Goal: Information Seeking & Learning: Learn about a topic

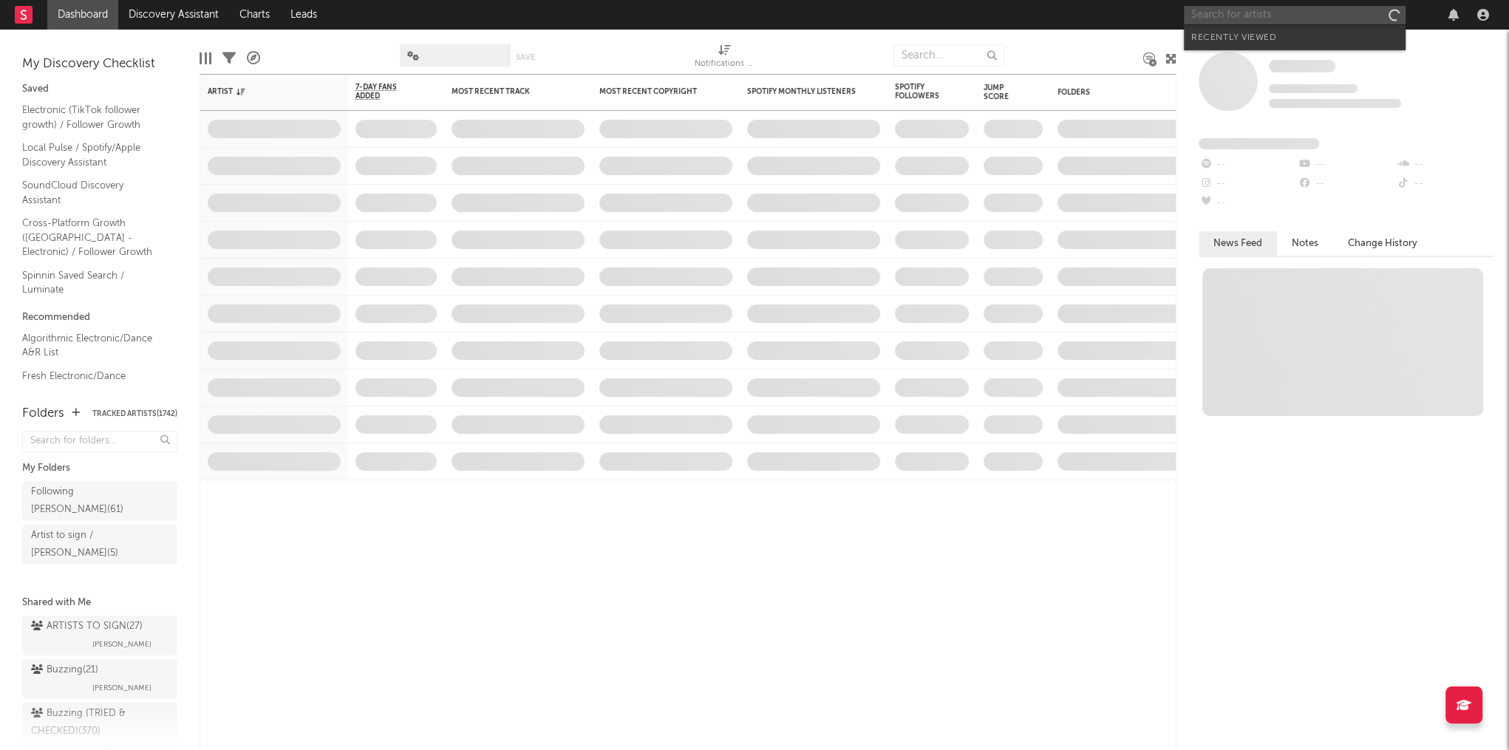
click at [1263, 17] on input "text" at bounding box center [1295, 15] width 222 height 18
type input "[PERSON_NAME] bumpa"
click at [1265, 42] on div "[PERSON_NAME] Bumpa" at bounding box center [1317, 45] width 163 height 18
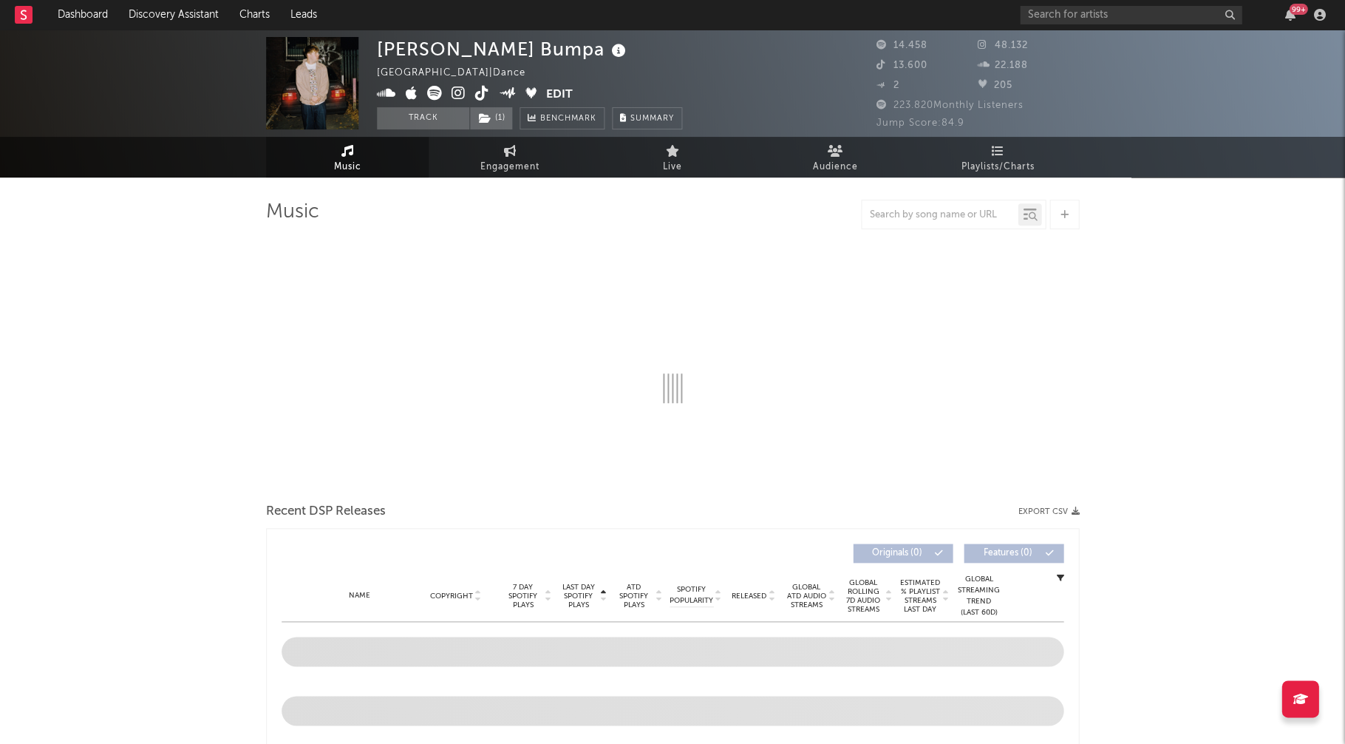
click at [608, 52] on icon at bounding box center [618, 51] width 21 height 21
click at [533, 49] on div "[PERSON_NAME] Bumpa [GEOGRAPHIC_DATA] | Dance Edit Track ( 1 ) Benchmark Summary" at bounding box center [529, 83] width 305 height 92
click at [390, 95] on icon at bounding box center [386, 93] width 19 height 15
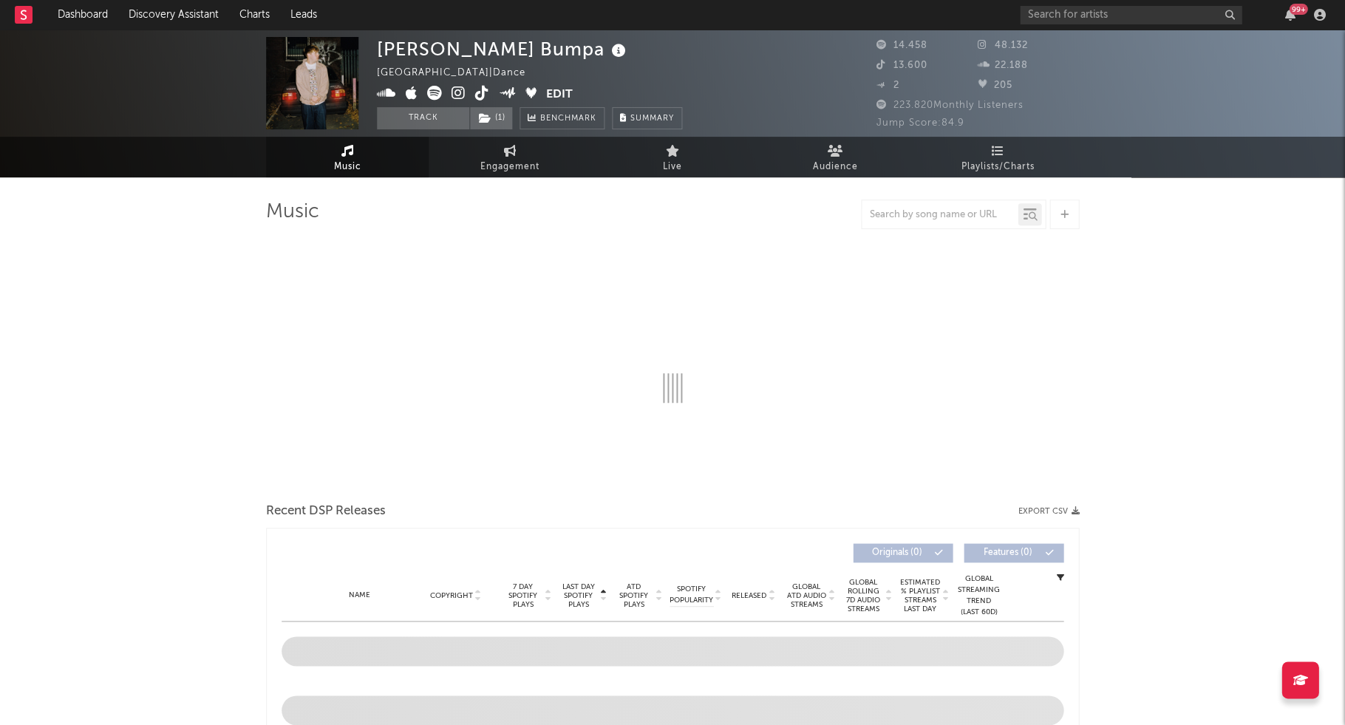
click at [458, 92] on icon at bounding box center [459, 93] width 14 height 15
copy div "[PERSON_NAME] Bumpa"
drag, startPoint x: 375, startPoint y: 51, endPoint x: 486, endPoint y: 49, distance: 111.6
click at [486, 49] on div "[PERSON_NAME] Bumpa [GEOGRAPHIC_DATA] | Dance Edit Track ( 1 ) Benchmark Summar…" at bounding box center [672, 83] width 1345 height 107
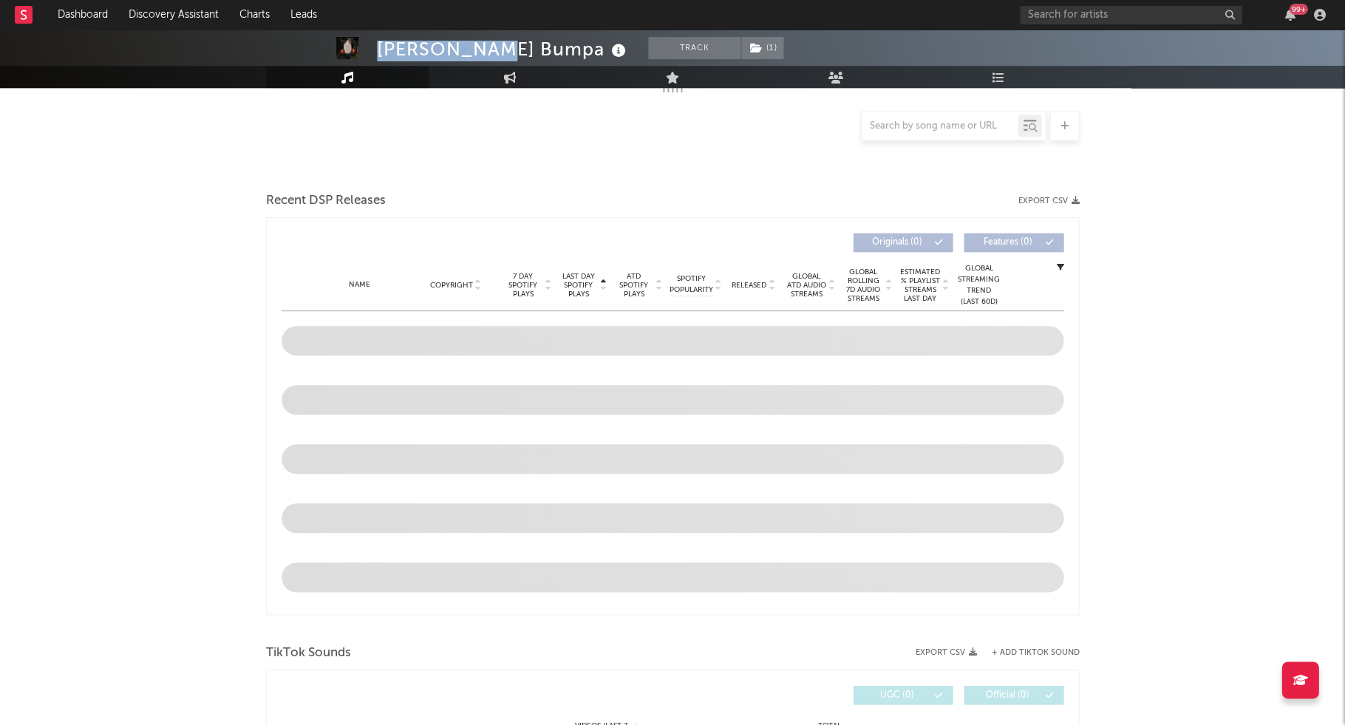
scroll to position [435, 0]
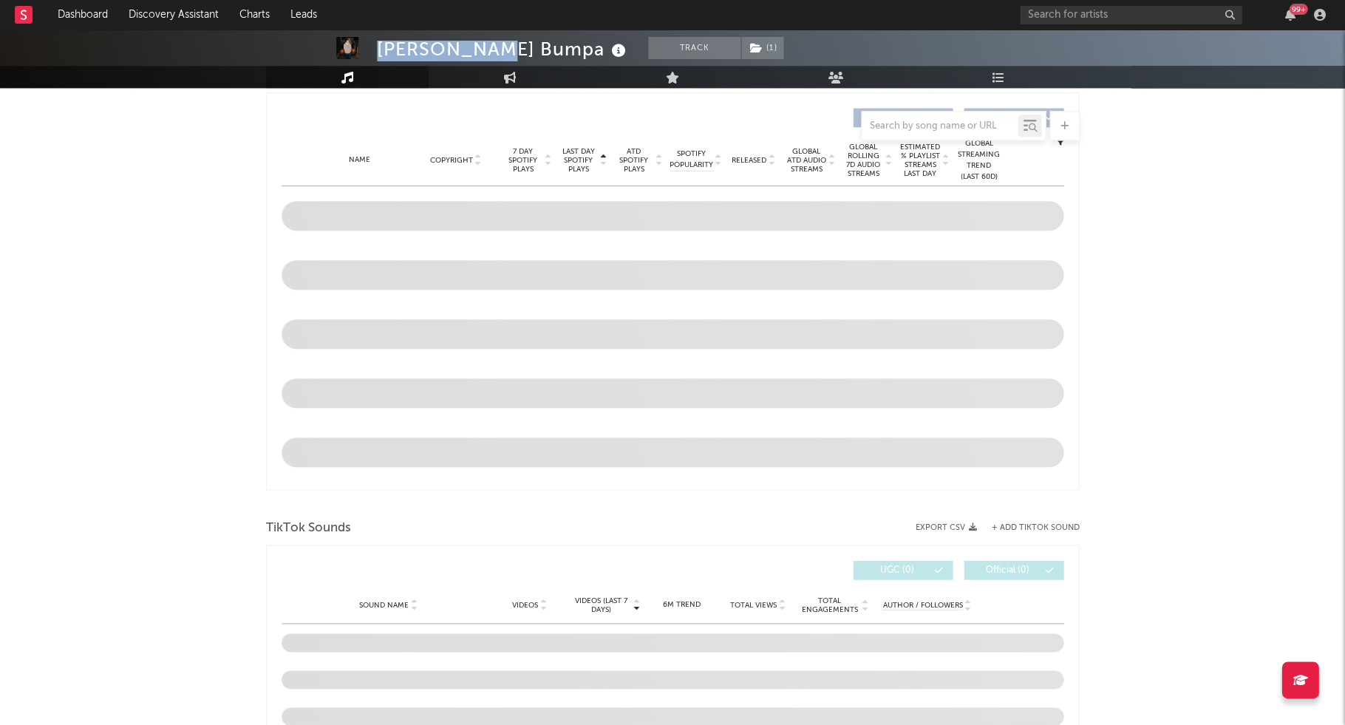
select select "6m"
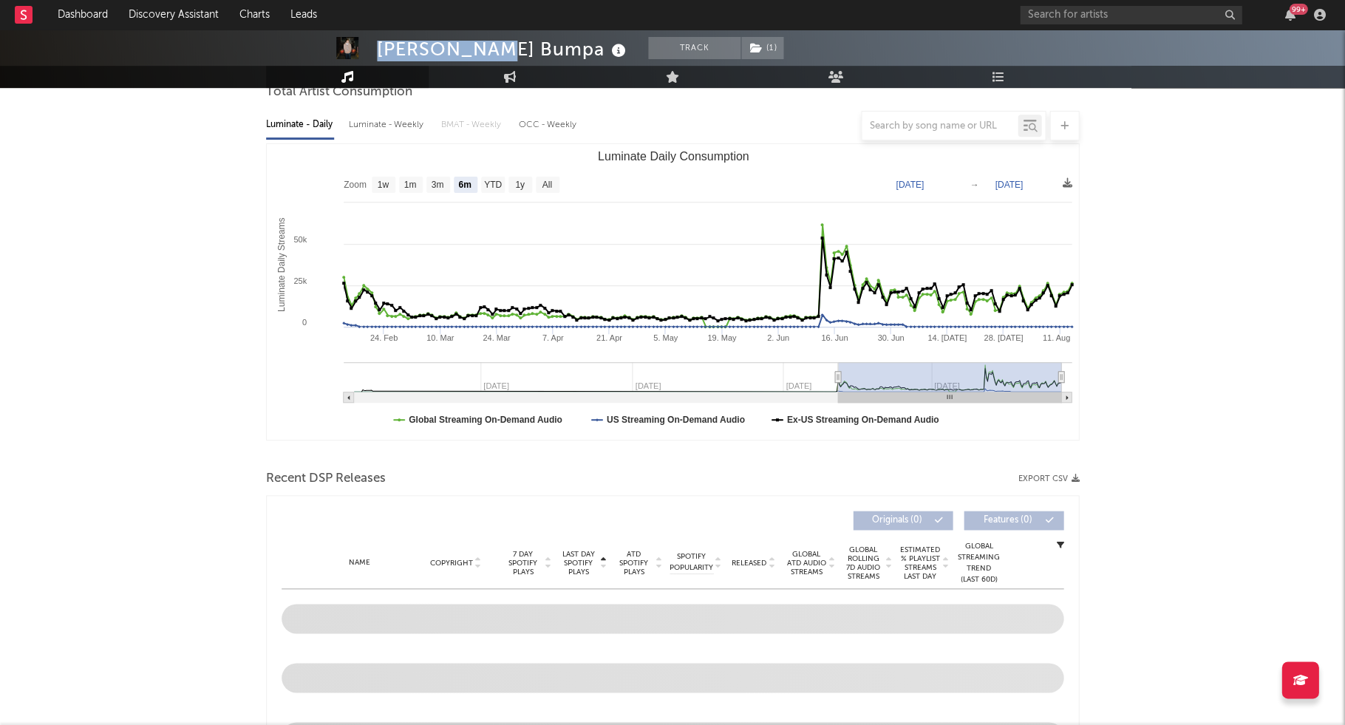
scroll to position [35, 0]
